Goal: Information Seeking & Learning: Find contact information

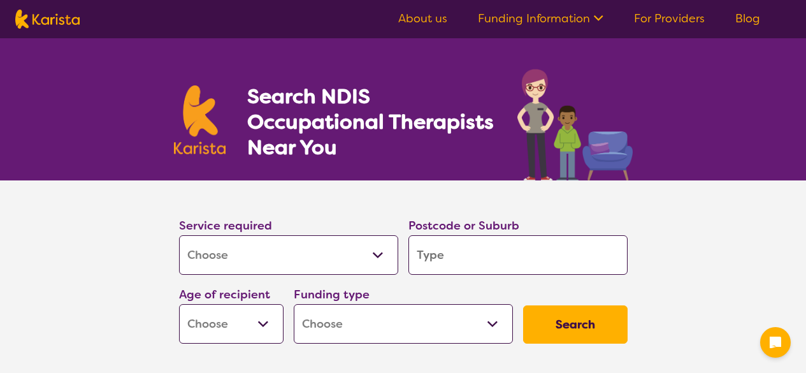
select select "[MEDICAL_DATA]"
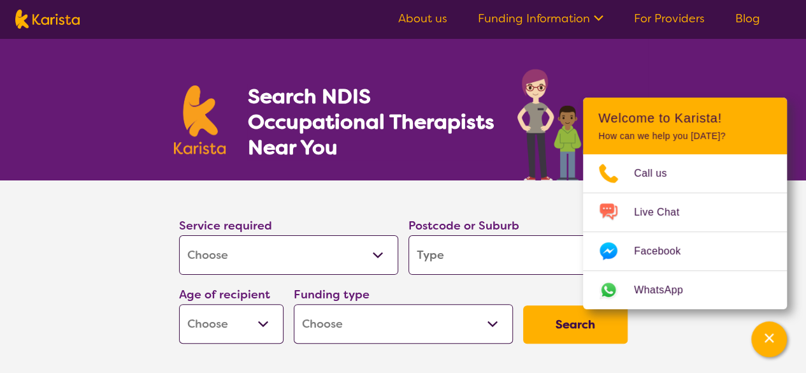
click at [283, 262] on select "Allied Health Assistant Assessment ([MEDICAL_DATA] or [MEDICAL_DATA]) Behaviour…" at bounding box center [288, 255] width 219 height 40
click at [450, 256] on input "search" at bounding box center [518, 255] width 219 height 40
type input "6"
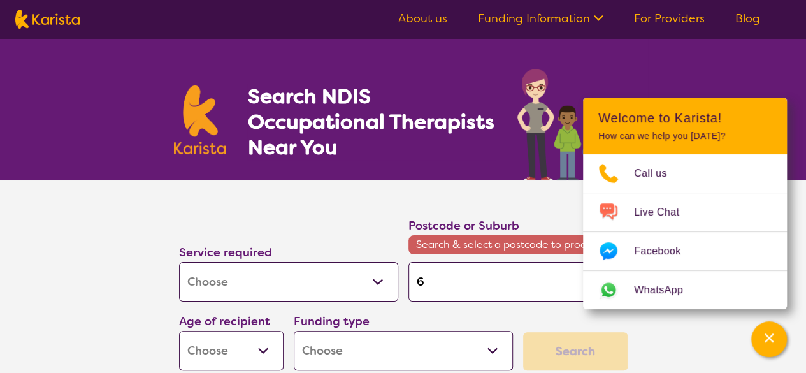
type input "61"
type input "611"
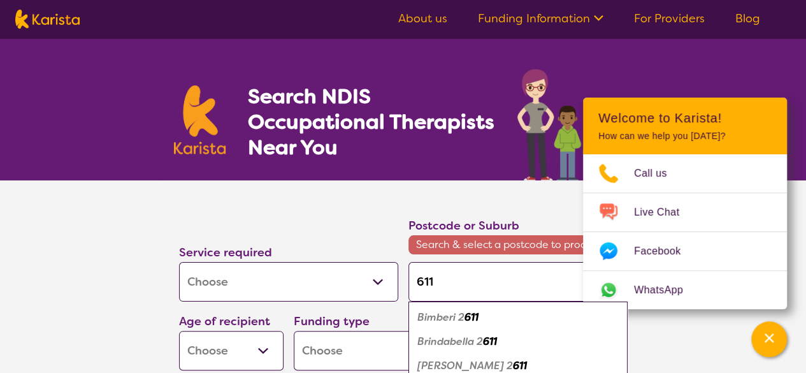
type input "6110"
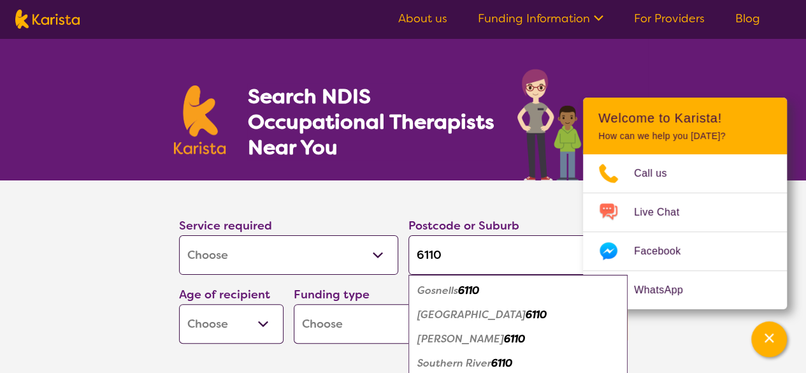
type input "6110"
click at [443, 294] on em "Gosnells" at bounding box center [437, 290] width 41 height 13
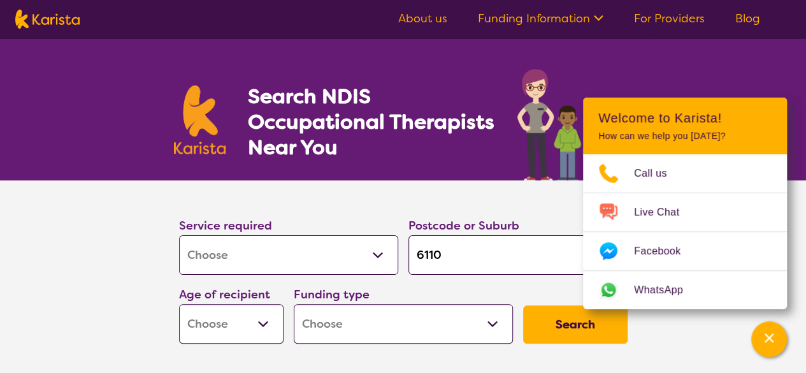
click at [259, 319] on select "Early Childhood - 0 to 9 Child - 10 to 11 Adolescent - 12 to 17 Adult - 18 to 6…" at bounding box center [231, 324] width 105 height 40
select select "AD"
click at [179, 304] on select "Early Childhood - 0 to 9 Child - 10 to 11 Adolescent - 12 to 17 Adult - 18 to 6…" at bounding box center [231, 324] width 105 height 40
select select "AD"
click at [377, 332] on select "Home Care Package (HCP) National Disability Insurance Scheme (NDIS) I don't know" at bounding box center [403, 324] width 219 height 40
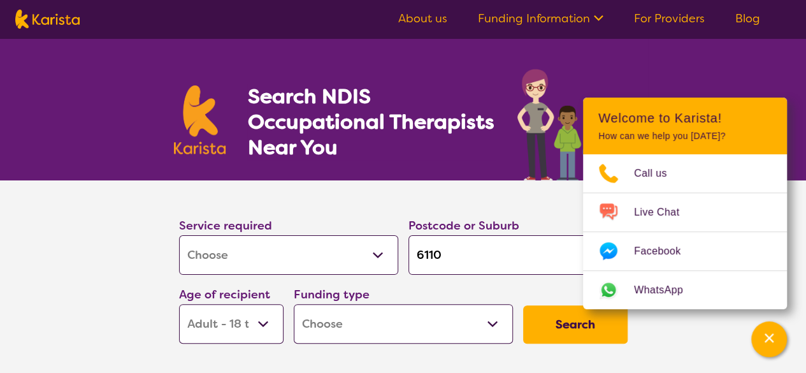
select select "NDIS"
click at [294, 304] on select "Home Care Package (HCP) National Disability Insurance Scheme (NDIS) I don't know" at bounding box center [403, 324] width 219 height 40
select select "NDIS"
click at [543, 321] on button "Search" at bounding box center [575, 324] width 105 height 38
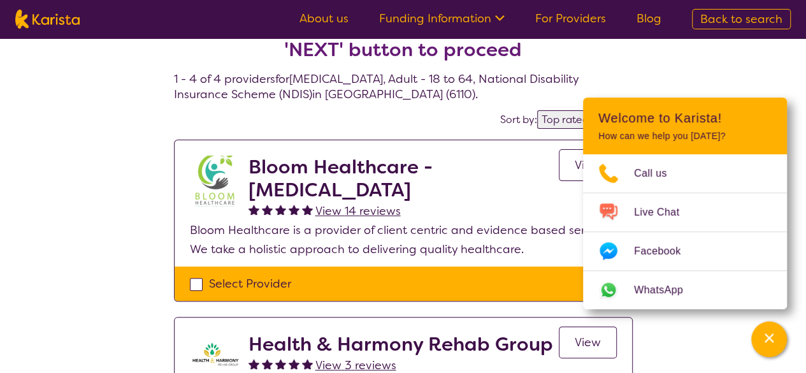
scroll to position [40, 0]
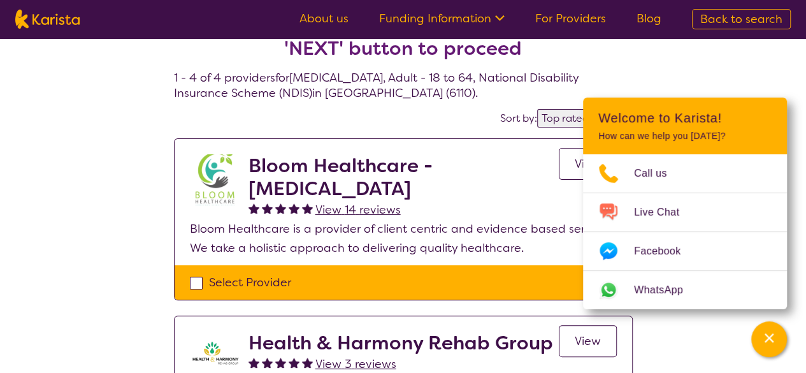
click at [773, 343] on icon "Channel Menu" at bounding box center [769, 337] width 13 height 13
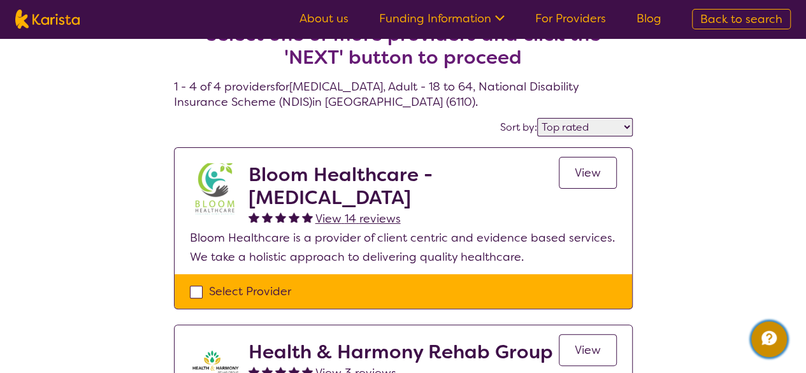
scroll to position [27, 0]
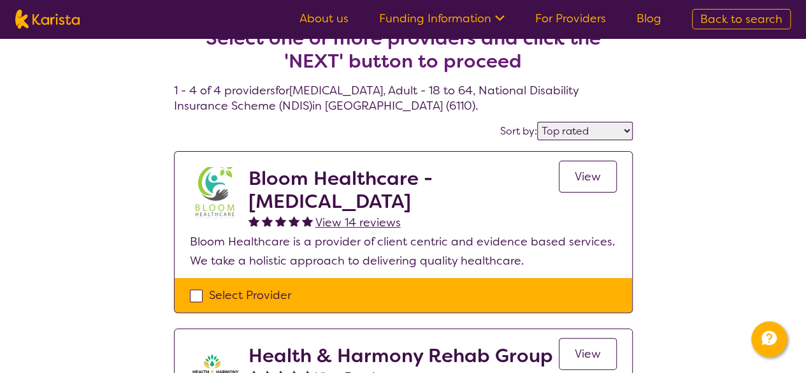
click at [609, 129] on select "Highly reviewed Top rated" at bounding box center [585, 131] width 96 height 18
click at [539, 122] on select "Highly reviewed Top rated" at bounding box center [585, 131] width 96 height 18
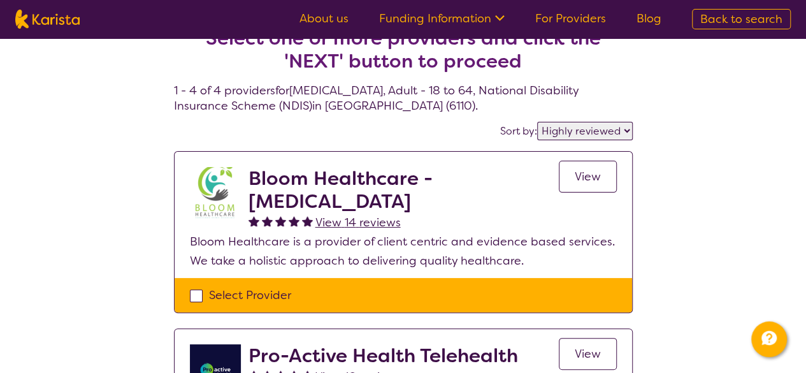
click at [602, 126] on select "Highly reviewed Top rated" at bounding box center [585, 131] width 96 height 18
select select "by_score"
click at [539, 122] on select "Highly reviewed Top rated" at bounding box center [585, 131] width 96 height 18
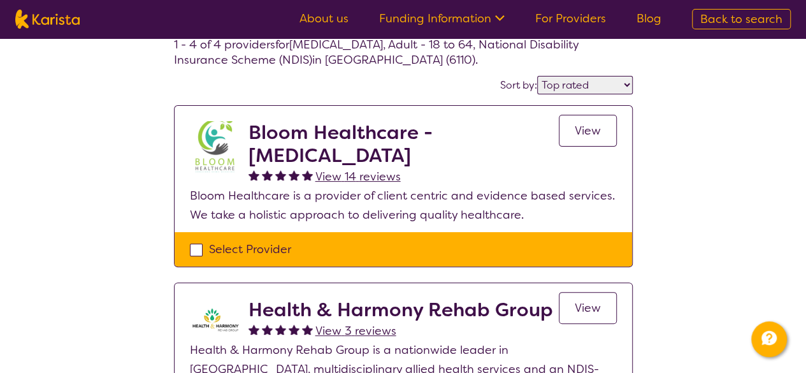
scroll to position [73, 0]
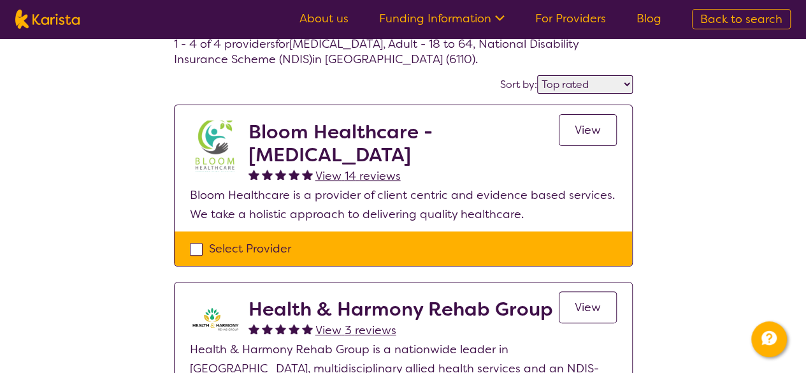
click at [326, 152] on h2 "Bloom Healthcare - [MEDICAL_DATA]" at bounding box center [404, 143] width 310 height 46
click at [593, 128] on span "View" at bounding box center [588, 129] width 26 height 15
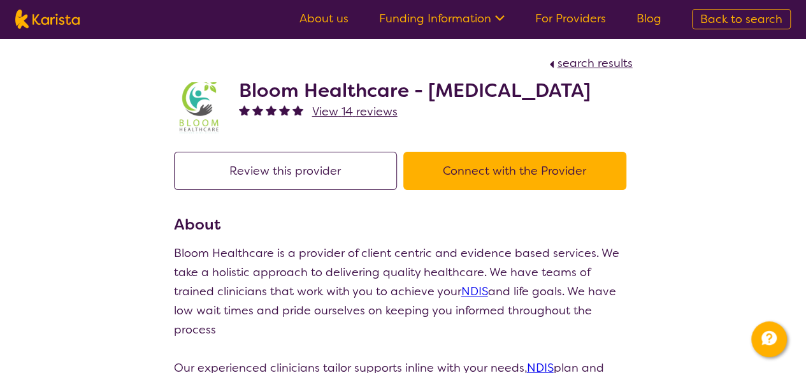
click at [506, 189] on button "Connect with the Provider" at bounding box center [514, 171] width 223 height 38
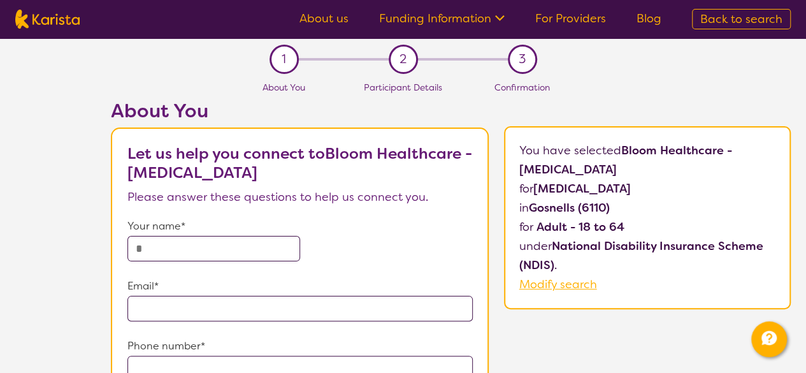
click at [540, 281] on span "Modify search" at bounding box center [558, 284] width 78 height 15
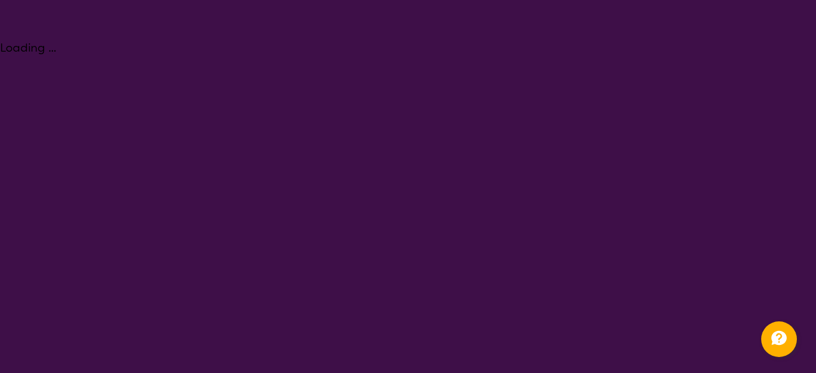
select select "[MEDICAL_DATA]"
select select "AD"
select select "NDIS"
select select "[MEDICAL_DATA]"
select select "AD"
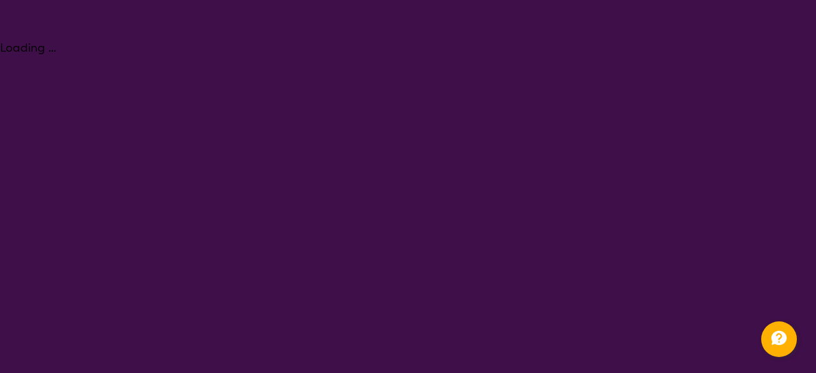
select select "NDIS"
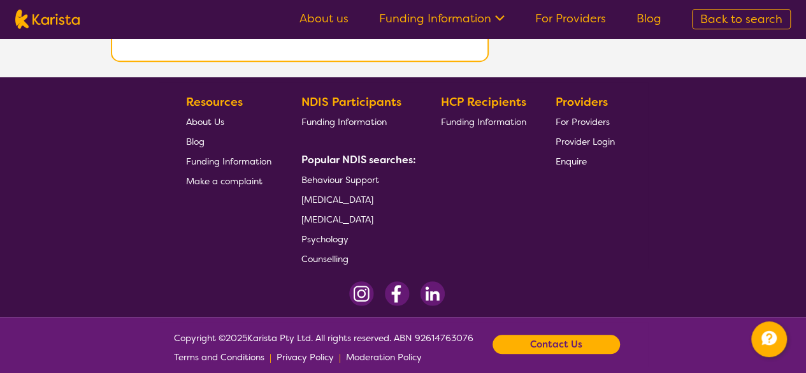
scroll to position [453, 0]
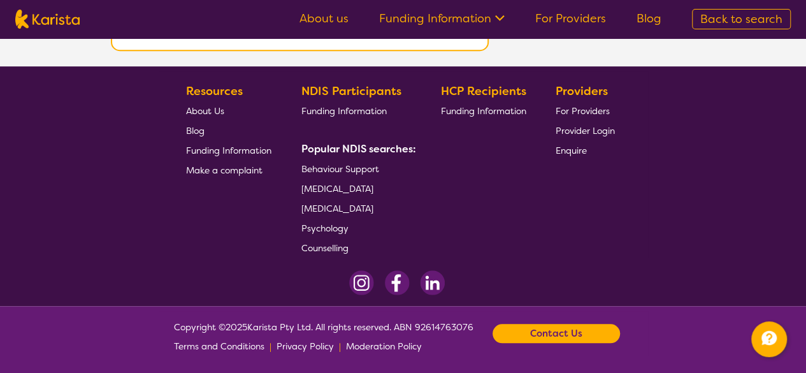
click at [543, 330] on b "Contact Us" at bounding box center [556, 333] width 52 height 19
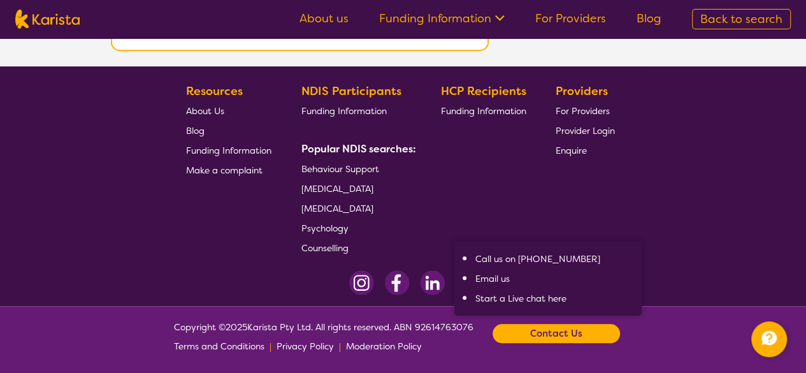
click at [505, 274] on link "Email us" at bounding box center [492, 278] width 34 height 11
click at [495, 277] on link "Email us" at bounding box center [492, 278] width 34 height 11
click at [572, 332] on b "Contact Us" at bounding box center [556, 333] width 52 height 19
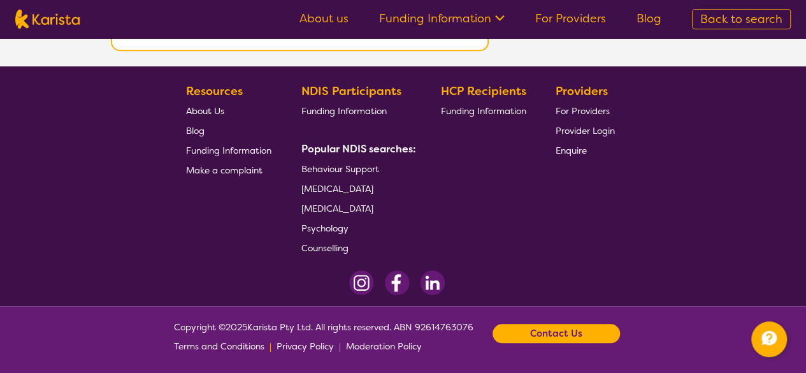
click at [553, 324] on b "Contact Us" at bounding box center [556, 333] width 52 height 19
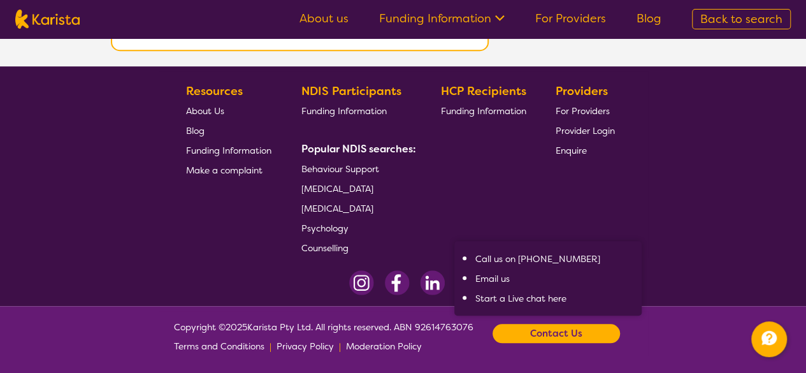
click at [482, 278] on link "Email us" at bounding box center [492, 278] width 34 height 11
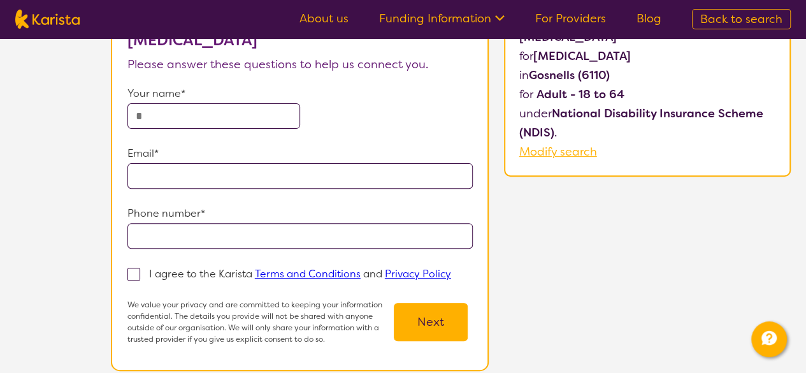
scroll to position [0, 0]
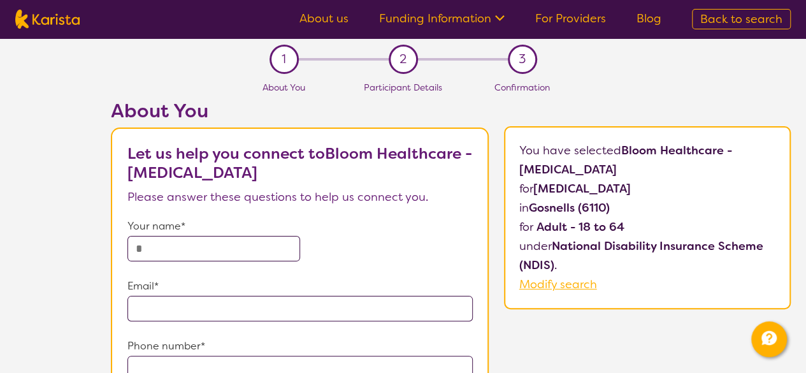
click at [580, 19] on link "For Providers" at bounding box center [570, 18] width 71 height 15
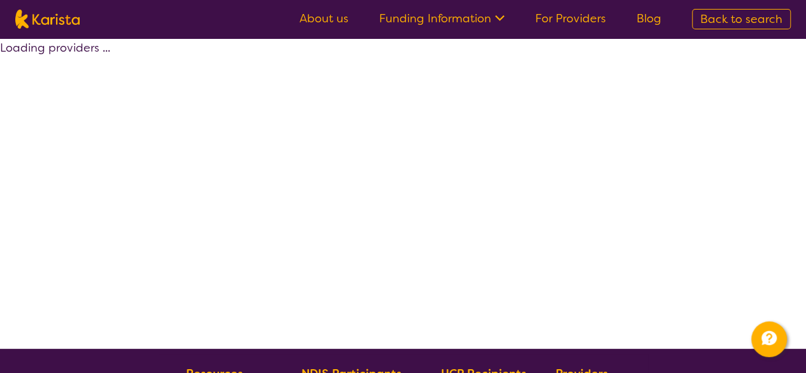
scroll to position [73, 0]
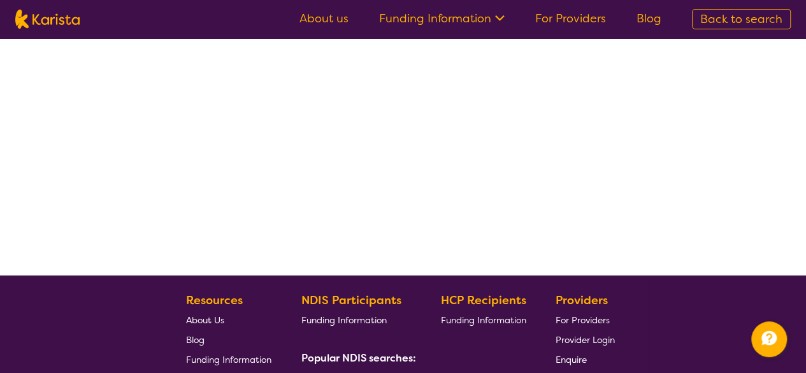
select select "by_score"
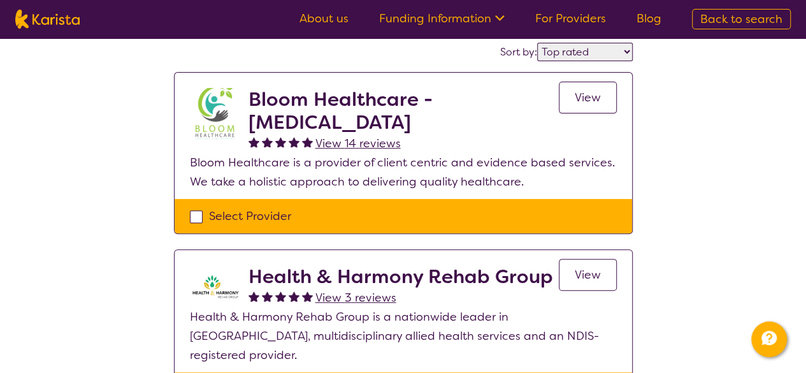
scroll to position [107, 0]
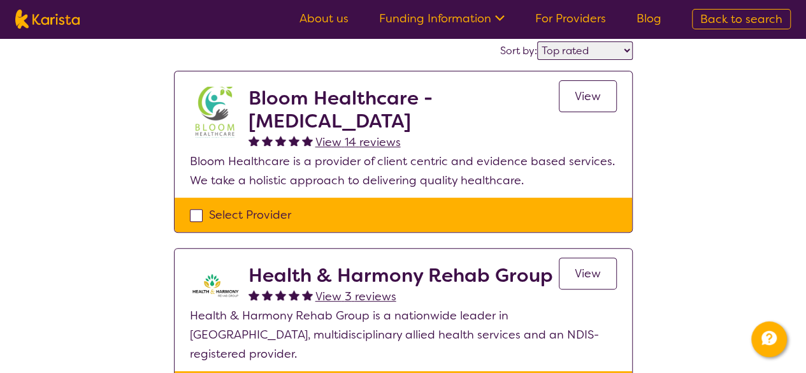
drag, startPoint x: 247, startPoint y: 86, endPoint x: 489, endPoint y: 131, distance: 246.3
click at [489, 131] on h2 "Bloom Healthcare - [MEDICAL_DATA]" at bounding box center [404, 110] width 310 height 46
copy h2 "Bloom Healthcare - [MEDICAL_DATA]"
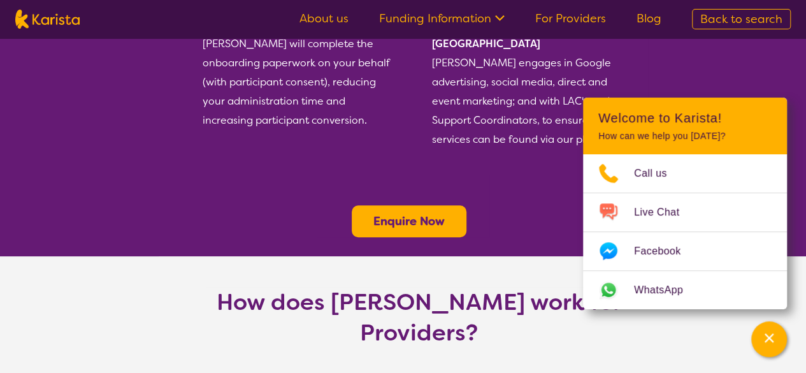
scroll to position [490, 0]
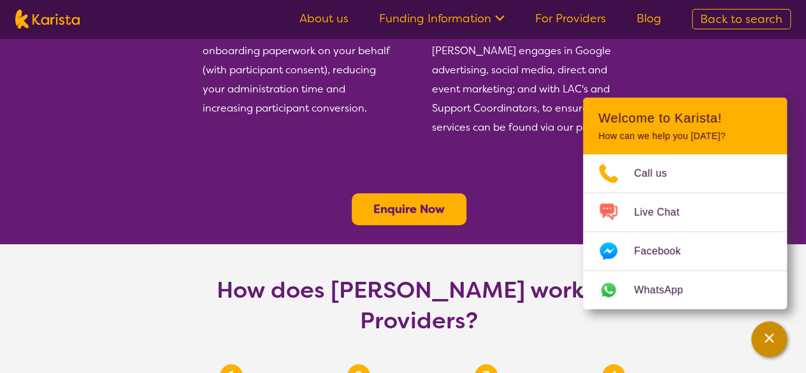
click at [764, 342] on icon "Channel Menu" at bounding box center [769, 337] width 13 height 13
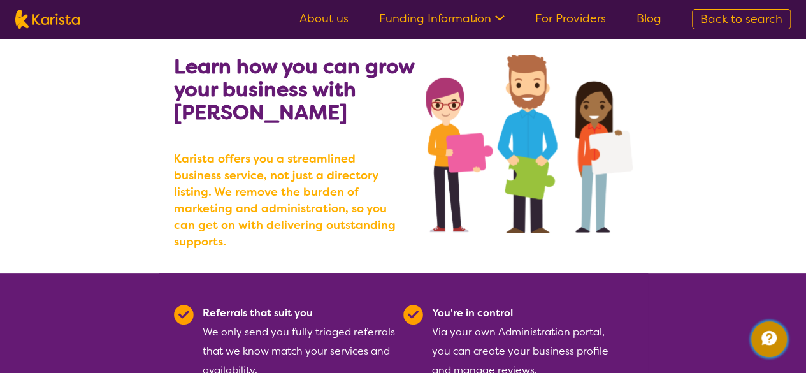
scroll to position [0, 0]
